Goal: Task Accomplishment & Management: Use online tool/utility

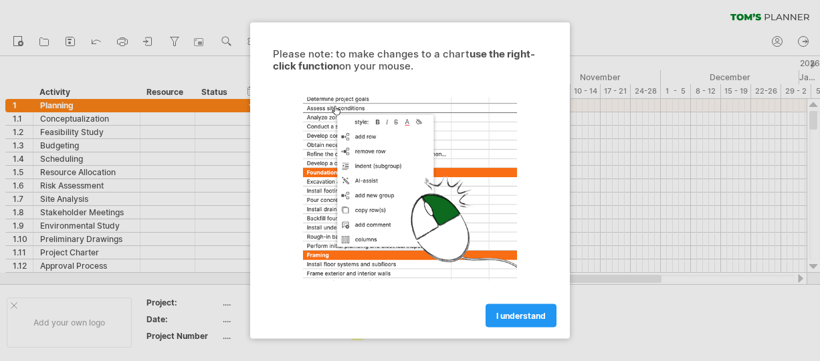
click at [499, 312] on span "I understand" at bounding box center [520, 316] width 49 height 10
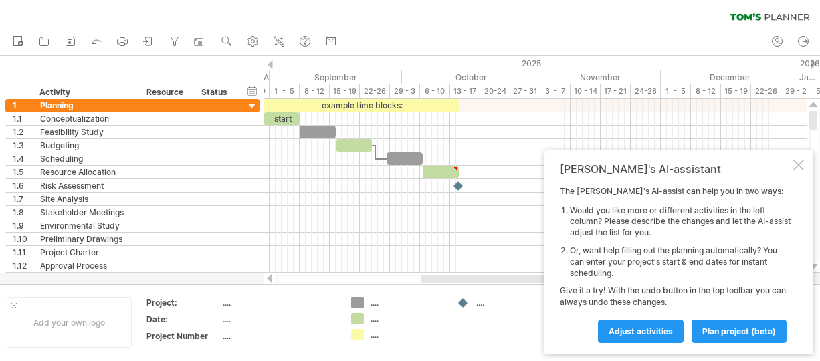
click at [797, 164] on div at bounding box center [798, 165] width 11 height 11
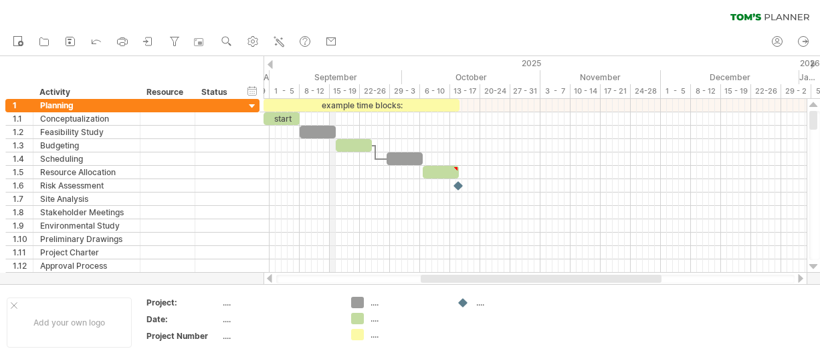
click at [333, 76] on div "September" at bounding box center [335, 77] width 132 height 14
click at [536, 336] on td "...." at bounding box center [503, 322] width 106 height 51
click at [322, 72] on div "September" at bounding box center [335, 77] width 132 height 14
click at [366, 89] on div "timeline settings" at bounding box center [378, 88] width 99 height 21
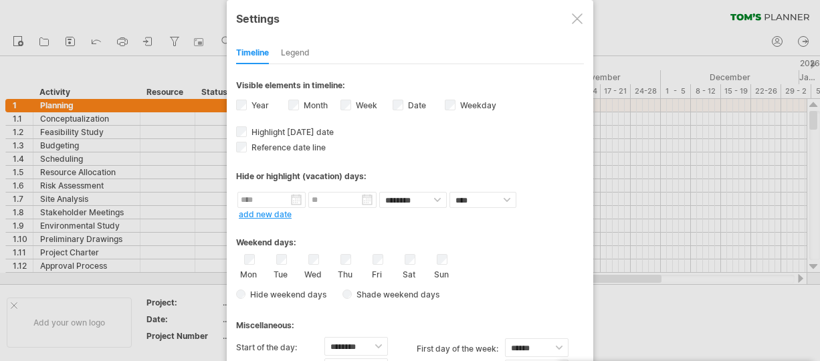
select select "*"
select select "**"
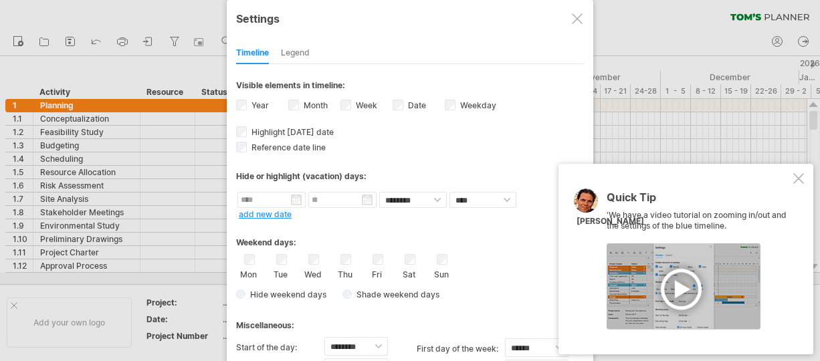
click at [795, 178] on div at bounding box center [798, 178] width 11 height 11
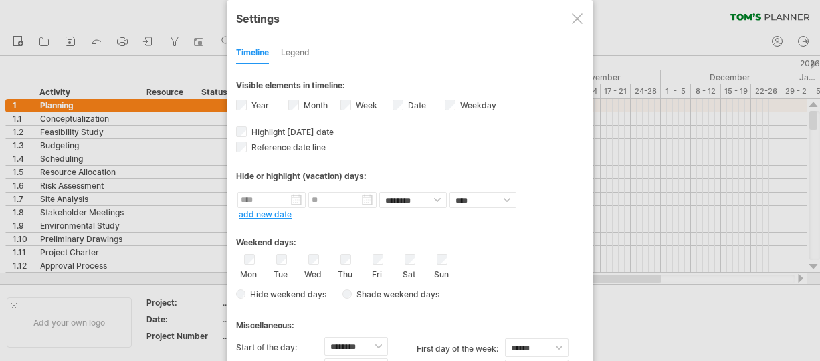
click at [277, 176] on div "Hide or highlight (vacation) days:" at bounding box center [410, 176] width 348 height 10
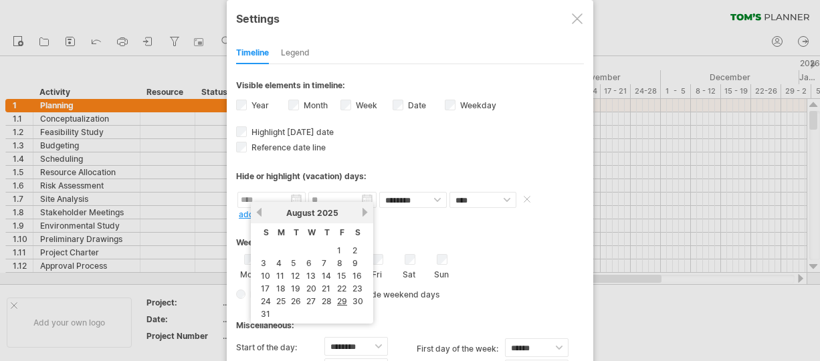
click at [300, 199] on input "text" at bounding box center [271, 200] width 68 height 16
click at [259, 212] on link "previous" at bounding box center [259, 212] width 10 height 10
click at [294, 248] on link "1" at bounding box center [293, 250] width 7 height 13
type input "********"
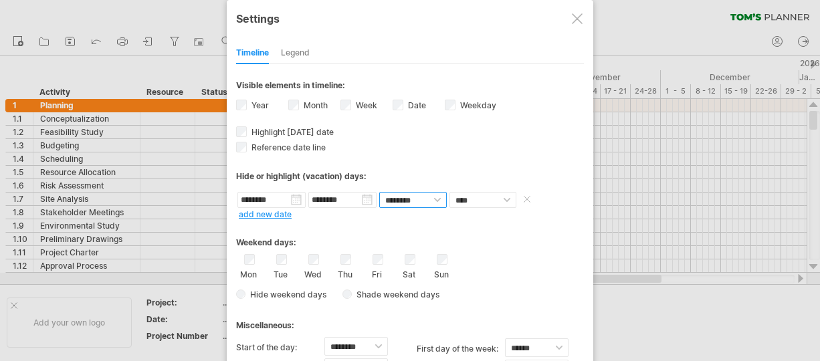
click at [434, 197] on select "******** ********" at bounding box center [413, 200] width 68 height 16
click at [508, 199] on select "**** *****" at bounding box center [482, 200] width 67 height 16
click at [324, 221] on div "Weekend days: Mon Tue Wed Thu Fri Sat Sun Hide weekend days" at bounding box center [410, 262] width 348 height 83
click at [574, 22] on div at bounding box center [577, 18] width 11 height 11
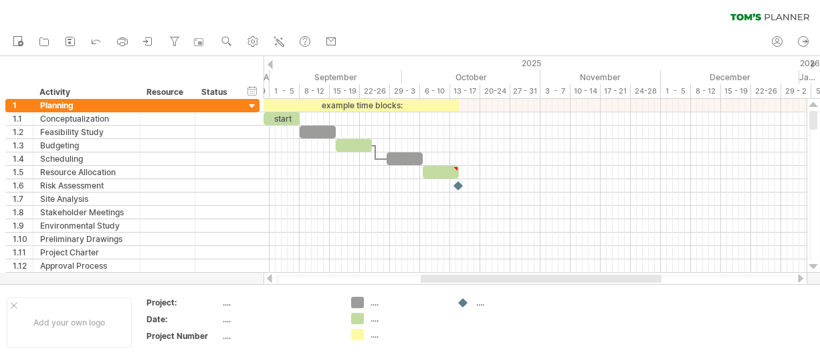
click at [267, 65] on div at bounding box center [269, 64] width 5 height 9
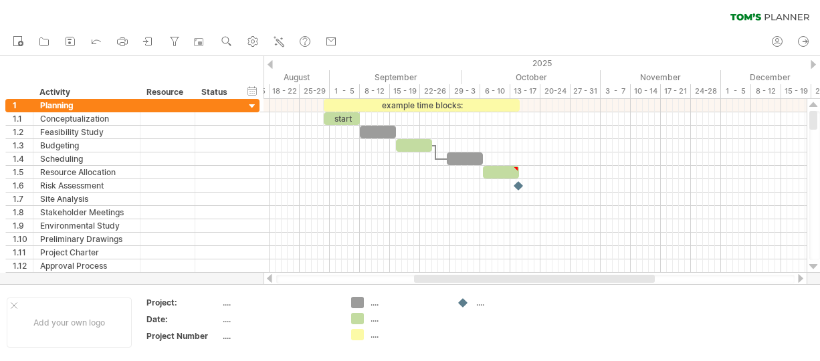
click at [267, 65] on div at bounding box center [269, 64] width 5 height 9
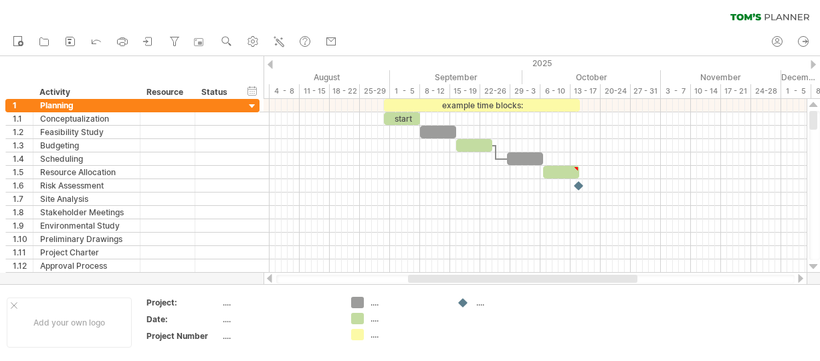
click at [267, 65] on div at bounding box center [269, 64] width 5 height 9
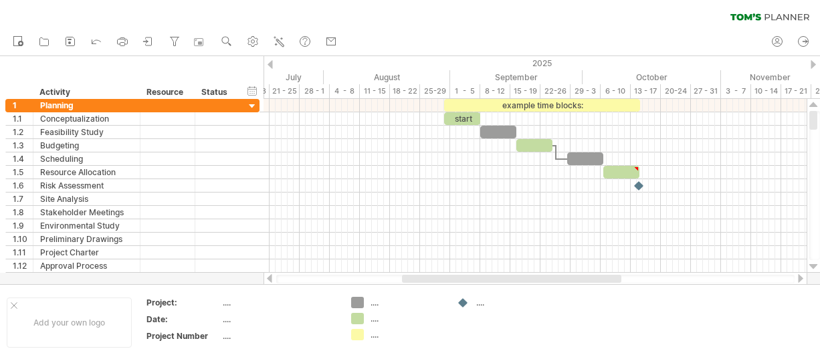
click at [267, 65] on div at bounding box center [269, 64] width 5 height 9
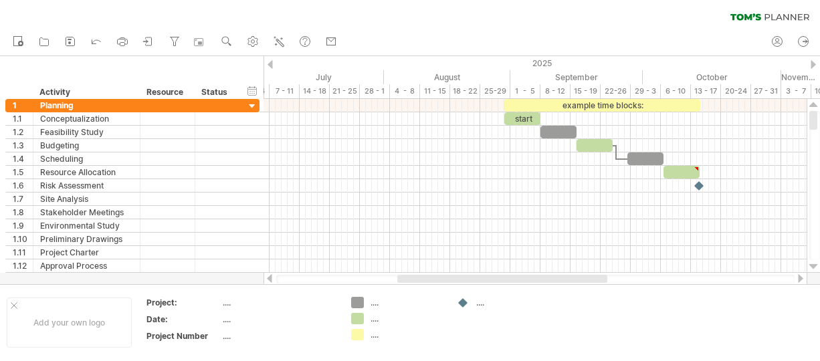
click at [271, 65] on div at bounding box center [269, 64] width 5 height 9
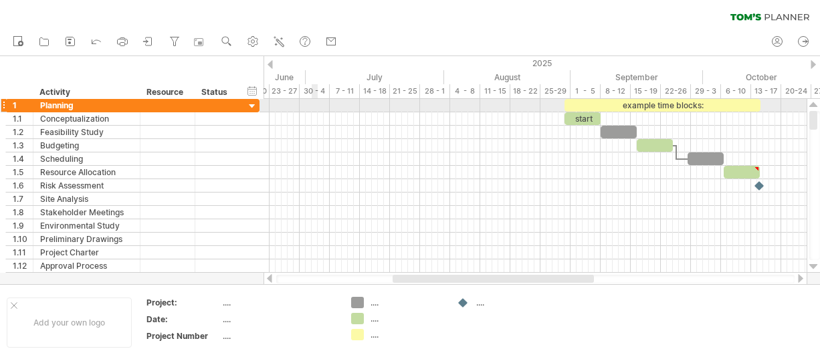
click at [312, 108] on div at bounding box center [534, 105] width 543 height 13
click at [306, 106] on div at bounding box center [534, 105] width 543 height 13
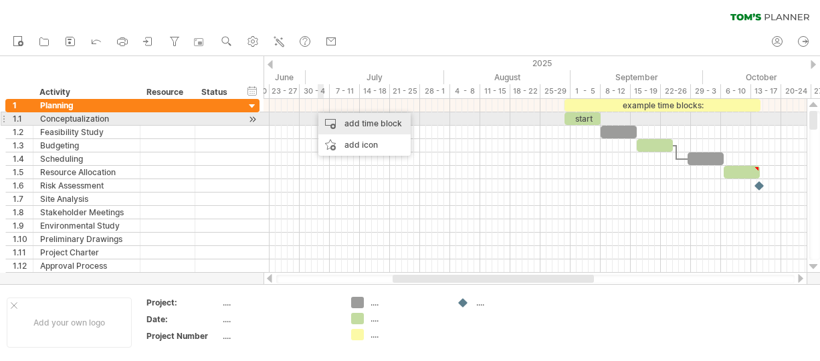
click at [326, 116] on div "add time block" at bounding box center [364, 123] width 92 height 21
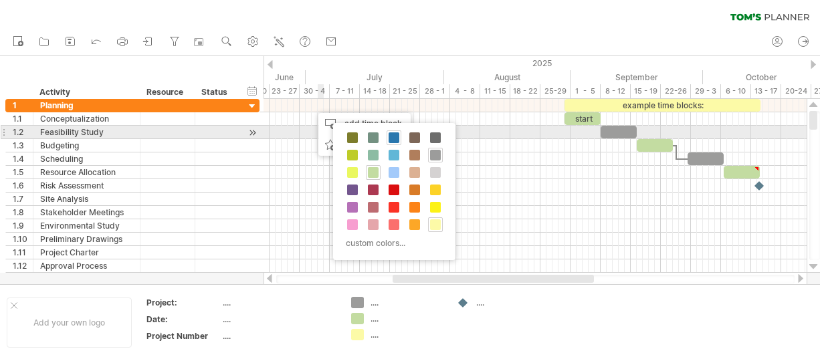
click at [390, 136] on span at bounding box center [393, 137] width 11 height 11
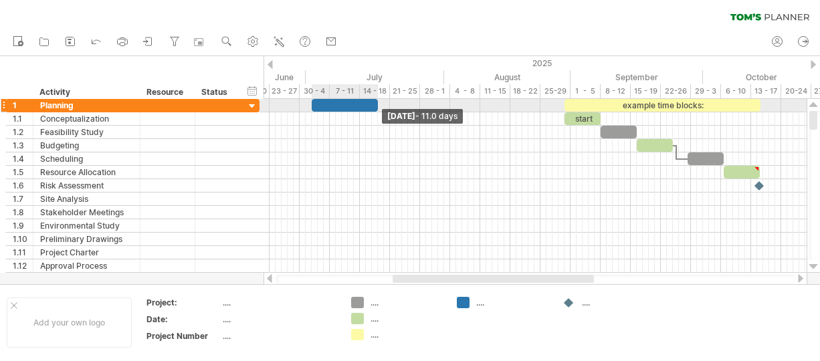
drag, startPoint x: 316, startPoint y: 108, endPoint x: 376, endPoint y: 104, distance: 61.0
click at [376, 104] on span at bounding box center [377, 105] width 5 height 13
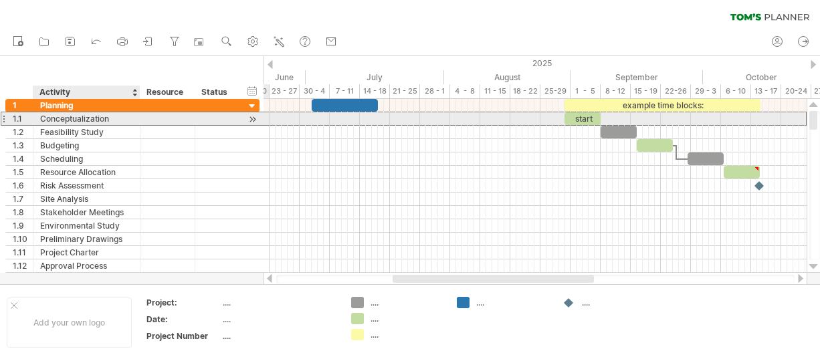
click at [116, 124] on div "Conceptualization" at bounding box center [86, 118] width 93 height 13
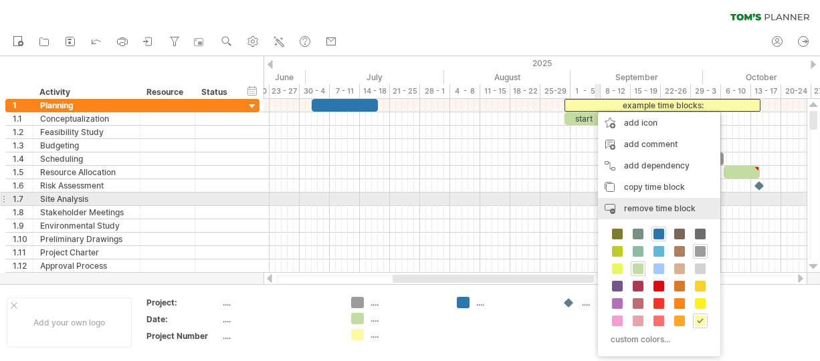
click at [646, 205] on span "remove time block" at bounding box center [660, 208] width 72 height 10
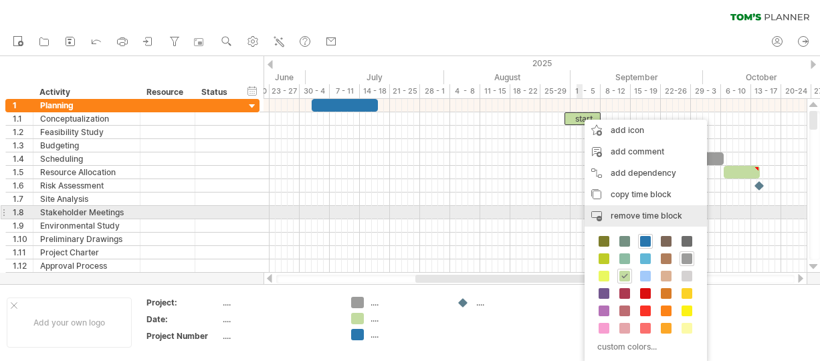
click at [613, 213] on span "remove time block" at bounding box center [646, 216] width 72 height 10
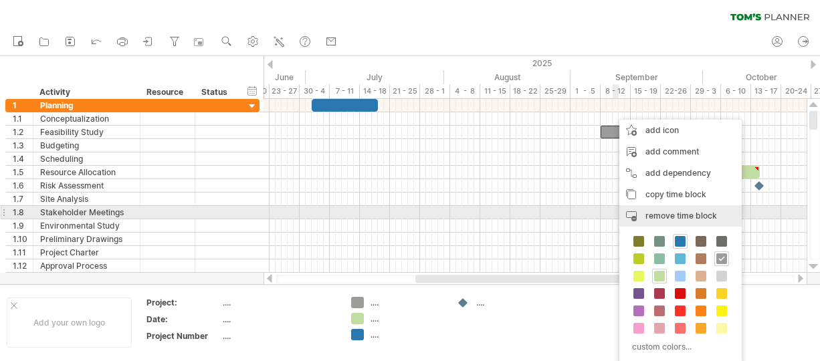
click at [643, 213] on div "remove time block remove selected items" at bounding box center [680, 215] width 122 height 21
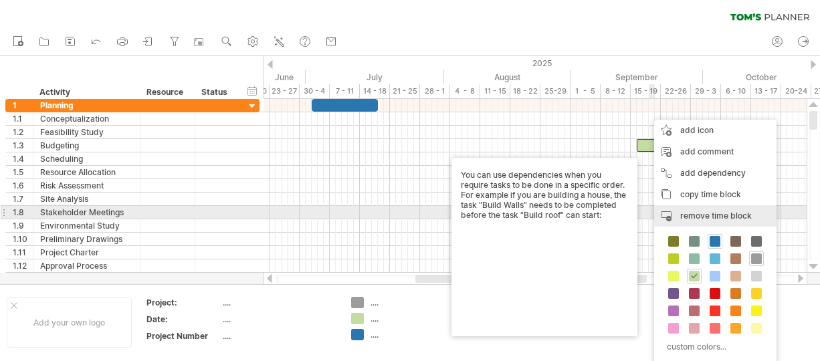
click at [676, 214] on div "remove time block remove selected items" at bounding box center [715, 215] width 122 height 21
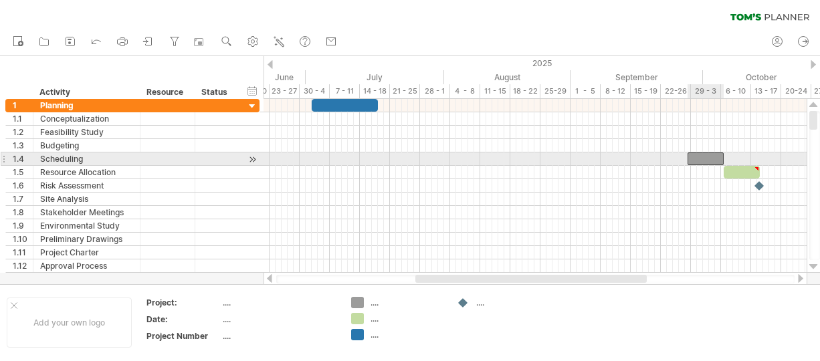
click at [697, 157] on div at bounding box center [705, 158] width 36 height 13
click at [694, 155] on div at bounding box center [705, 158] width 36 height 13
click at [690, 157] on div at bounding box center [705, 158] width 36 height 13
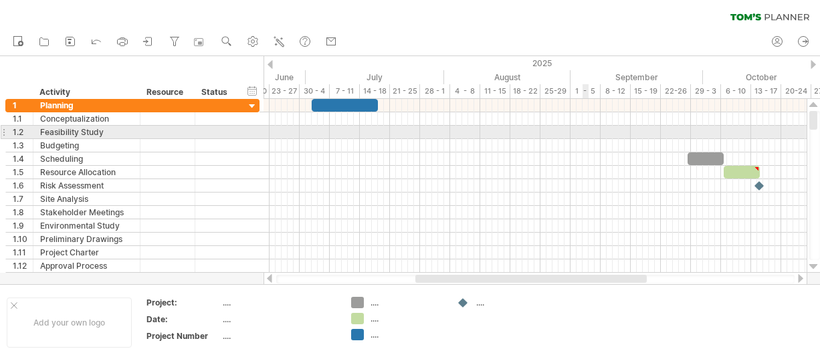
click at [584, 126] on div at bounding box center [534, 132] width 543 height 13
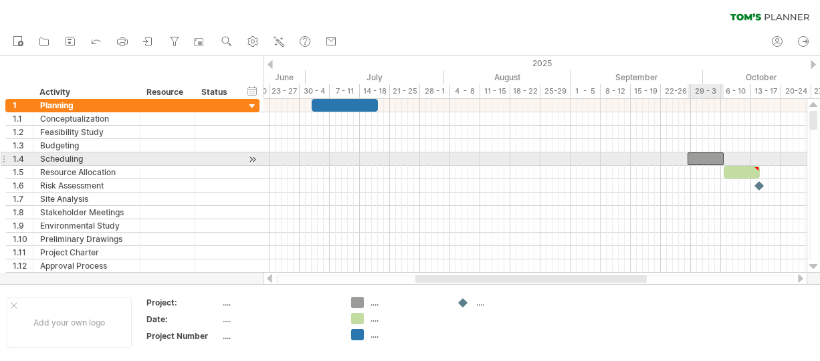
click at [693, 163] on div at bounding box center [705, 158] width 36 height 13
click at [670, 157] on div at bounding box center [534, 158] width 543 height 13
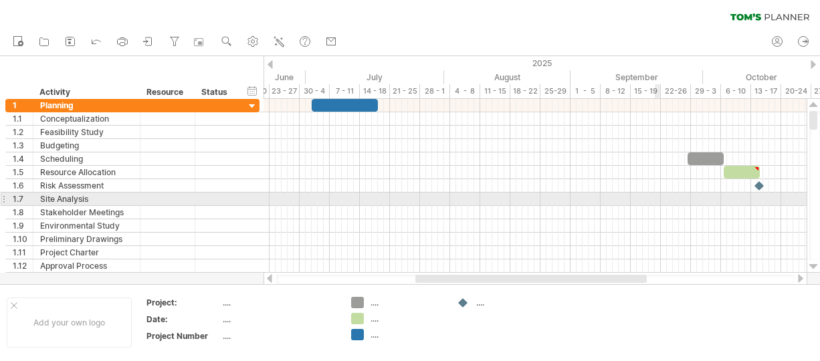
click at [656, 206] on div at bounding box center [534, 212] width 543 height 13
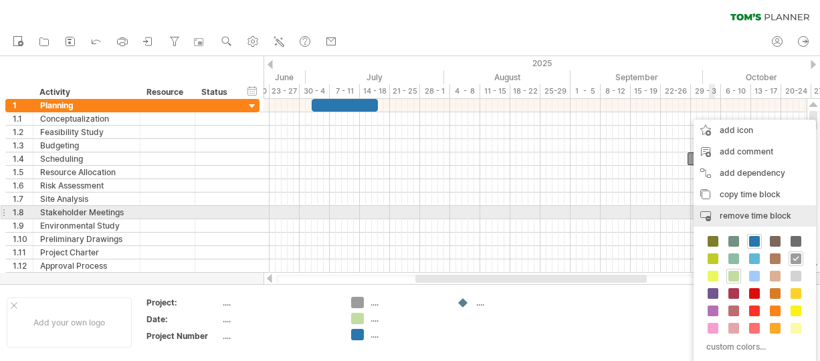
click at [730, 213] on span "remove time block" at bounding box center [755, 216] width 72 height 10
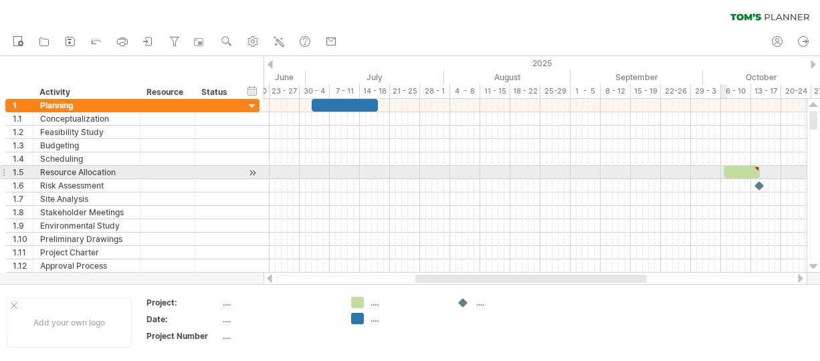
type textarea "**********"
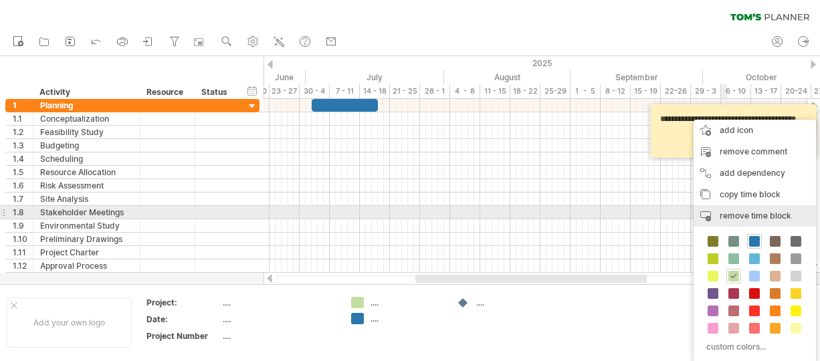
click at [729, 213] on span "remove time block" at bounding box center [755, 216] width 72 height 10
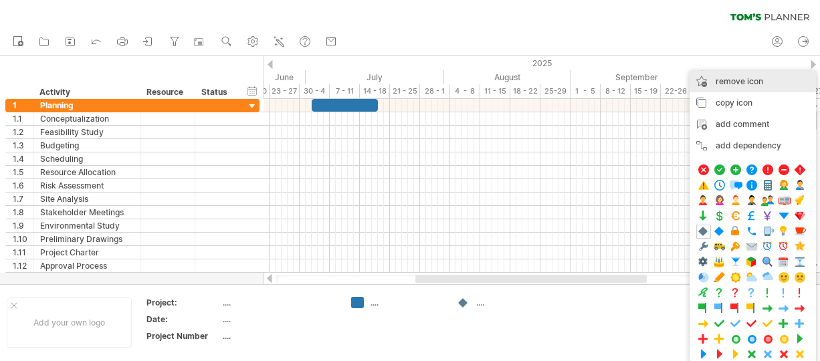
click at [714, 82] on div "remove icon remove selected items" at bounding box center [752, 81] width 126 height 21
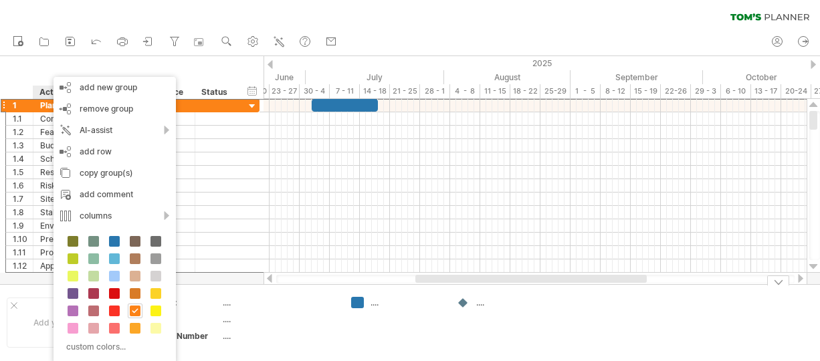
click at [303, 315] on div "...." at bounding box center [279, 319] width 112 height 11
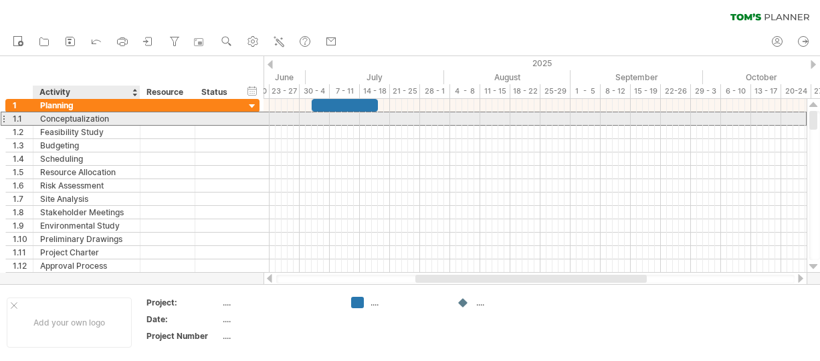
click at [95, 122] on div "Conceptualization" at bounding box center [86, 118] width 93 height 13
